Goal: Find specific page/section: Find specific page/section

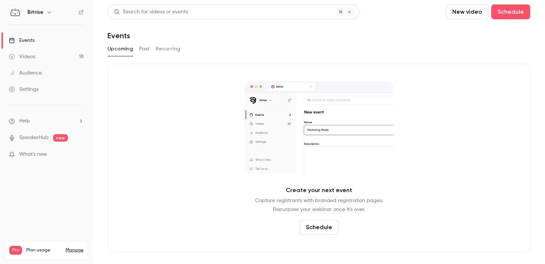
click at [33, 75] on div "Audience" at bounding box center [25, 72] width 33 height 7
